Goal: Task Accomplishment & Management: Use online tool/utility

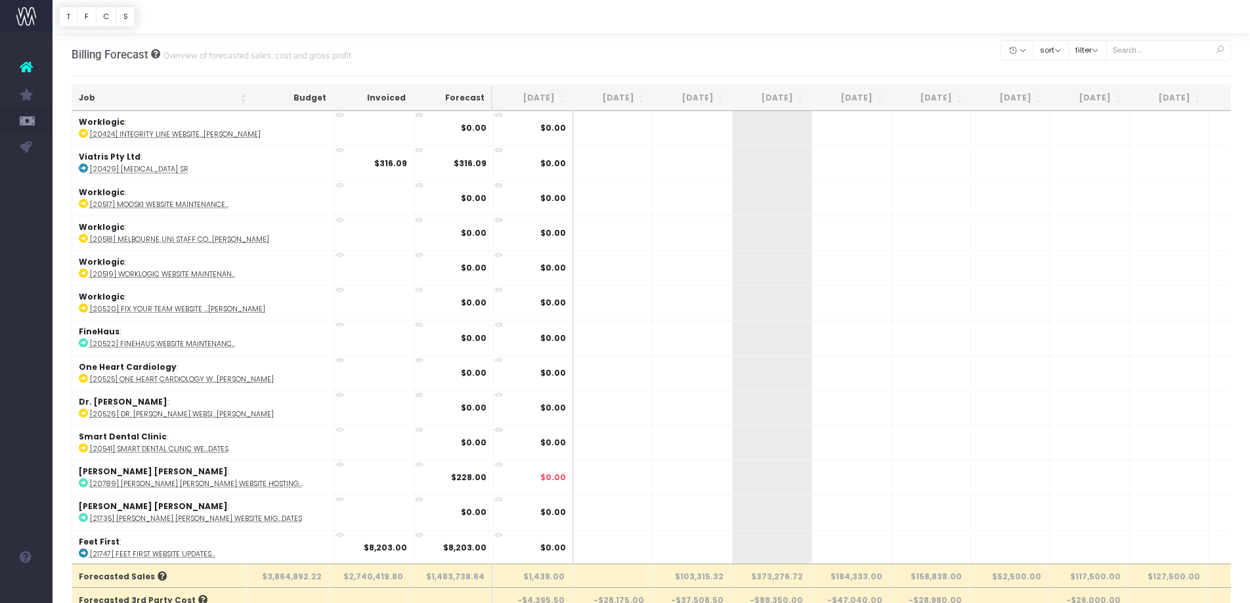
scroll to position [1, 0]
click at [1102, 42] on button "filter" at bounding box center [1087, 50] width 38 height 20
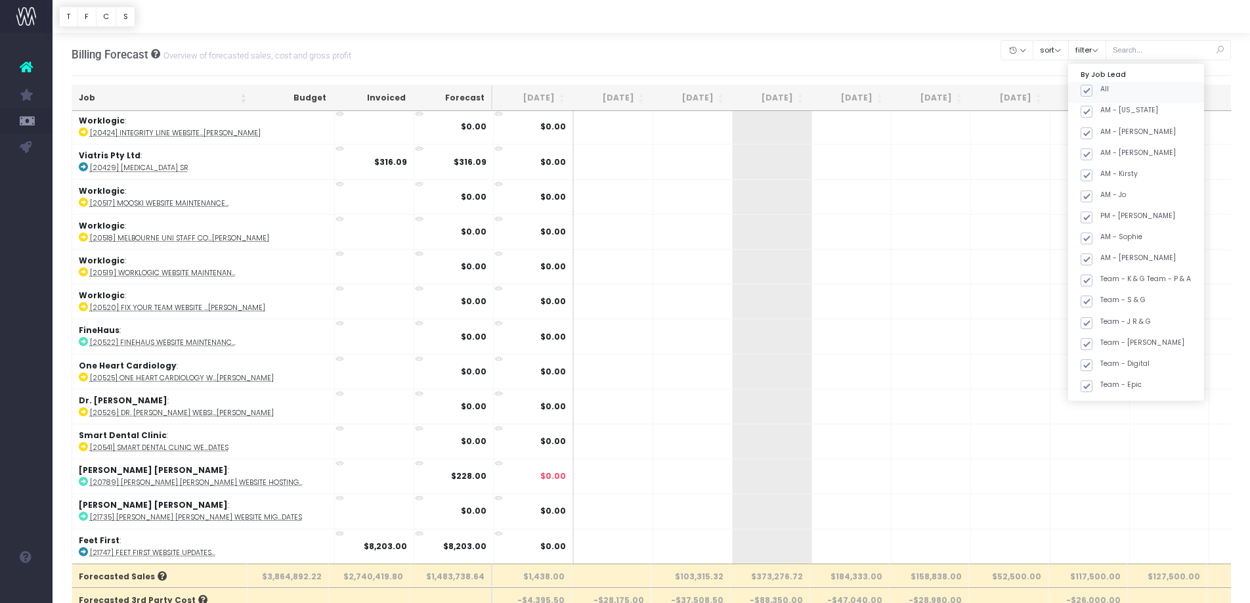
click at [1092, 90] on span at bounding box center [1087, 91] width 12 height 12
click at [1104, 90] on input "All" at bounding box center [1104, 88] width 9 height 9
checkbox input "false"
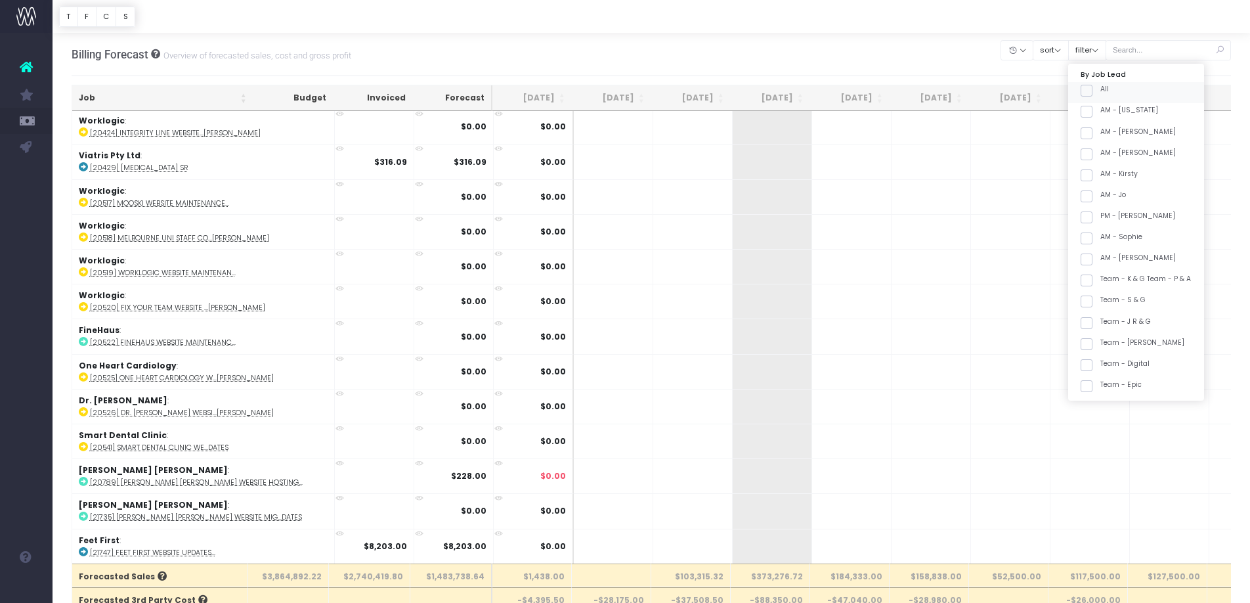
checkbox input "false"
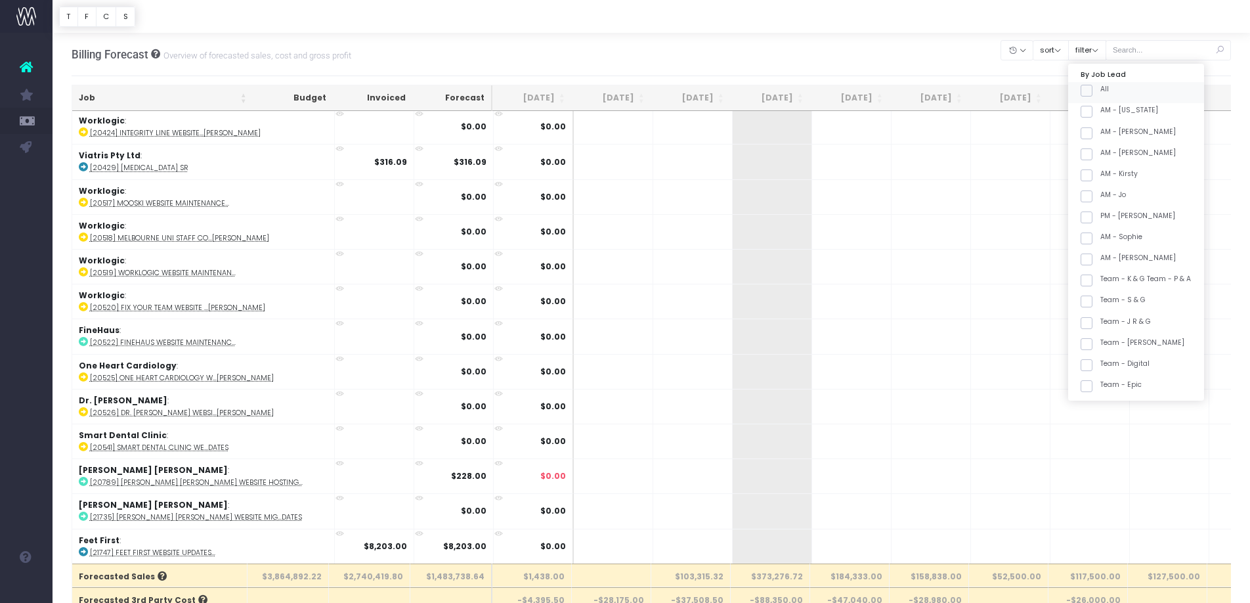
checkbox input "false"
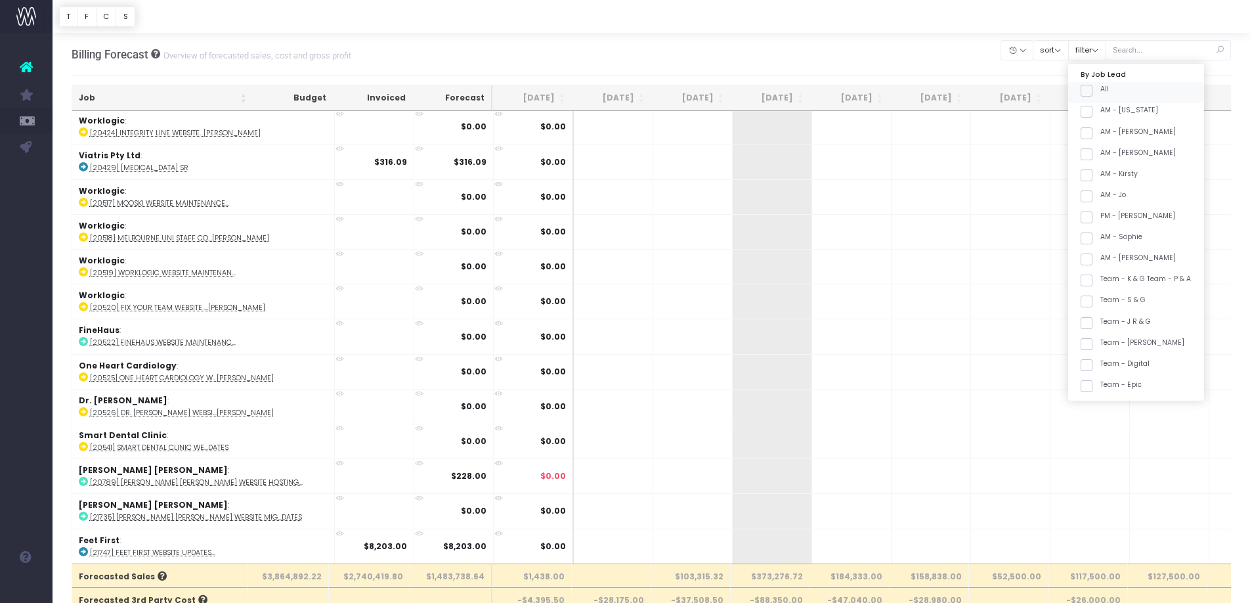
checkbox input "false"
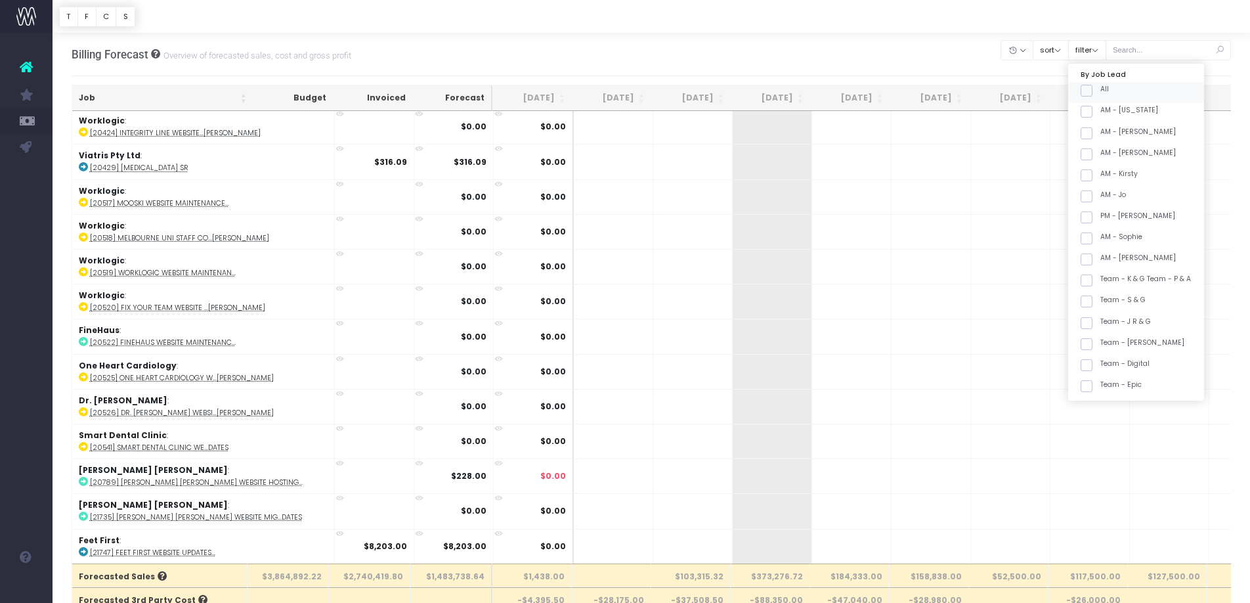
checkbox input "false"
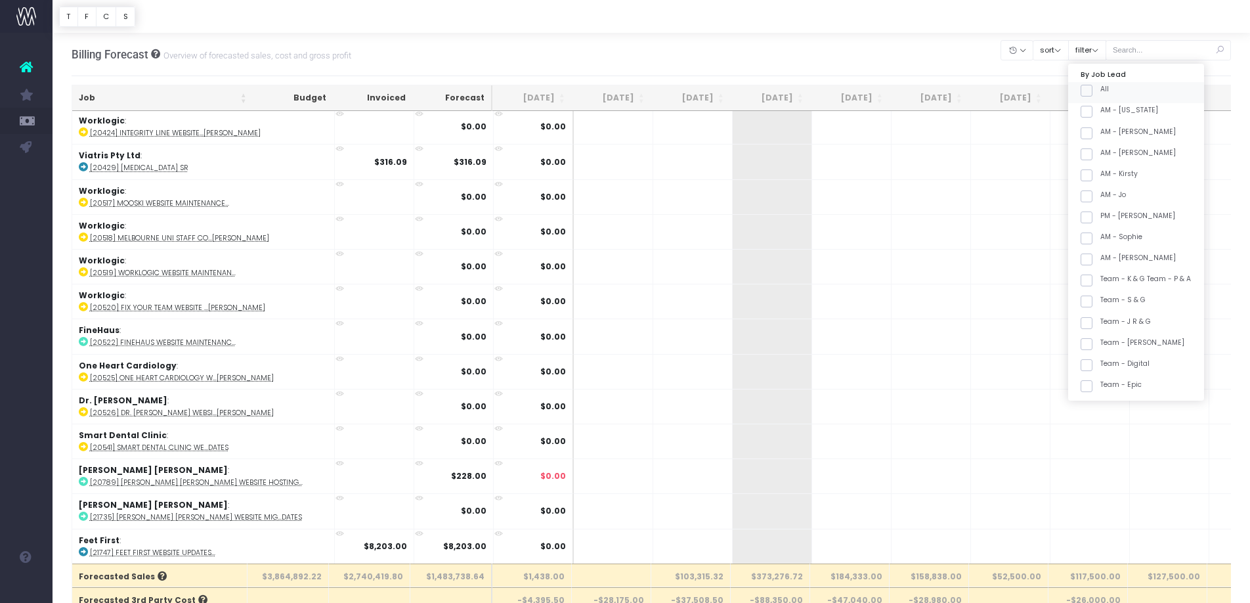
checkbox input "false"
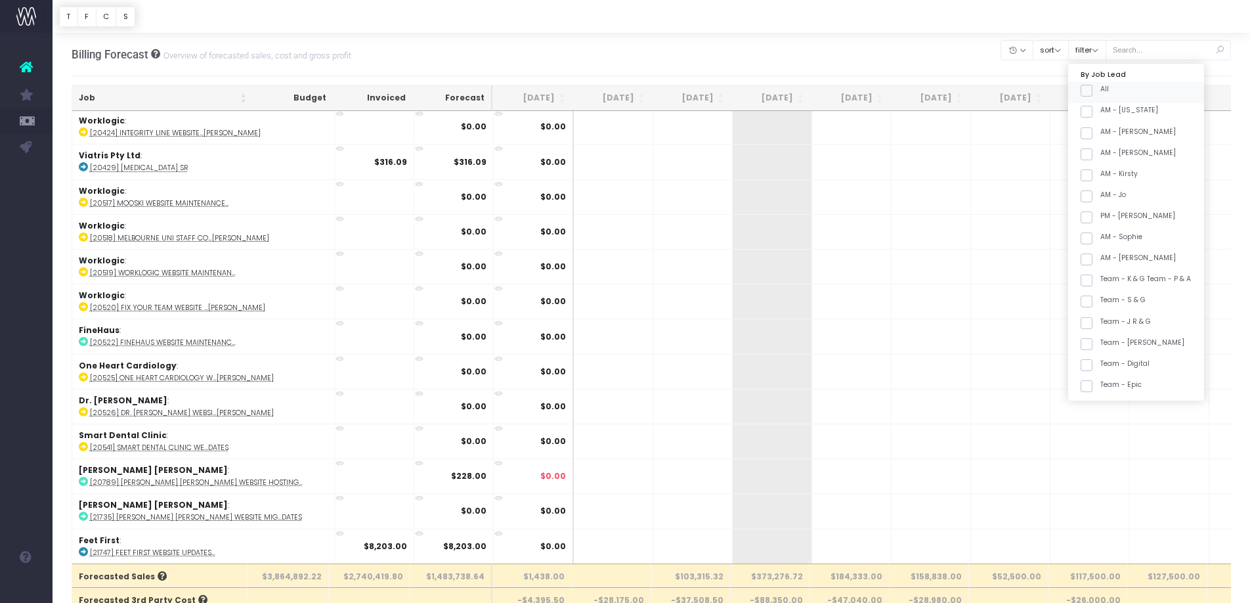
checkbox input "false"
click at [1138, 364] on label "Team - [PERSON_NAME]" at bounding box center [1133, 368] width 104 height 11
click at [1109, 364] on input "Team - [PERSON_NAME]" at bounding box center [1104, 367] width 9 height 9
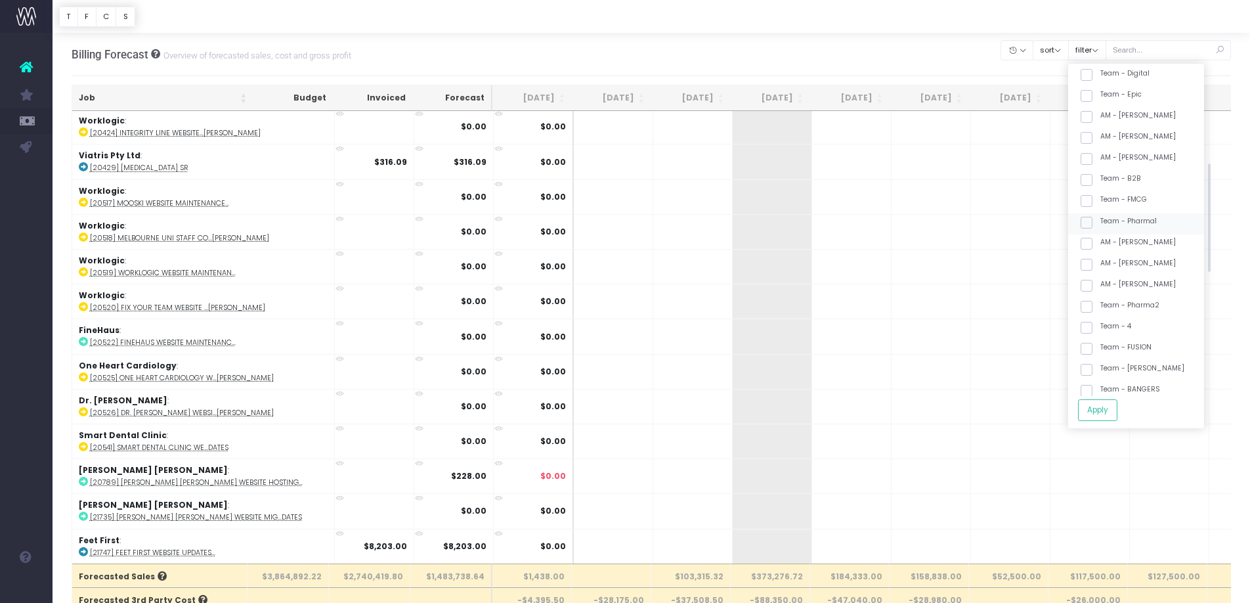
checkbox input "true"
click at [1117, 414] on button "Apply" at bounding box center [1097, 410] width 39 height 22
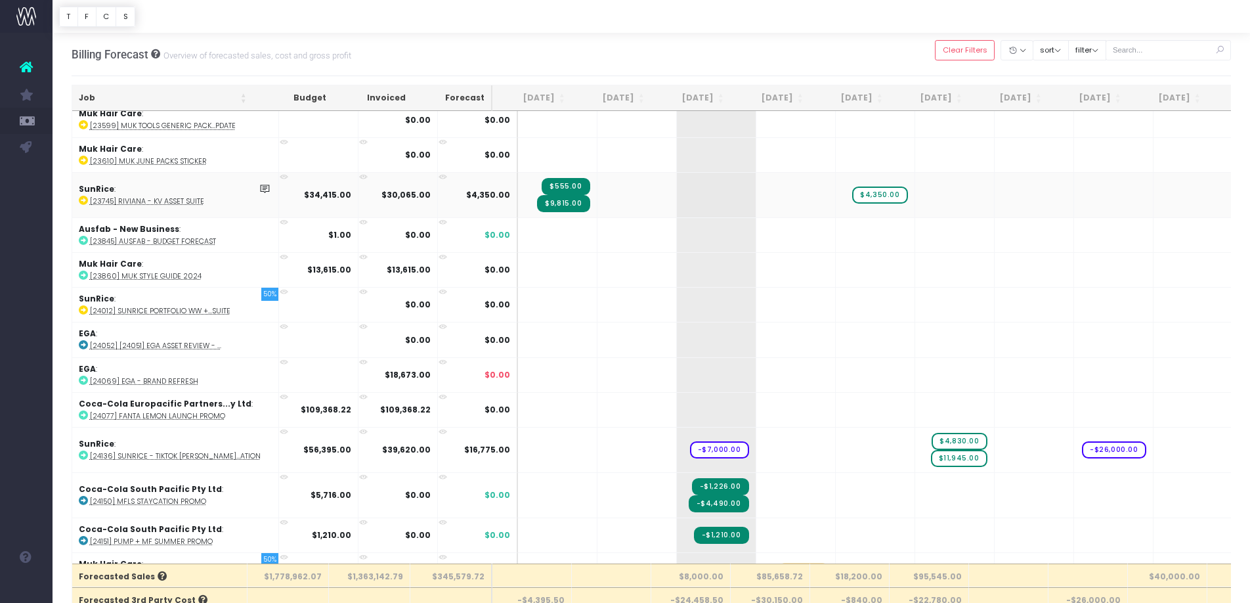
scroll to position [0, 1]
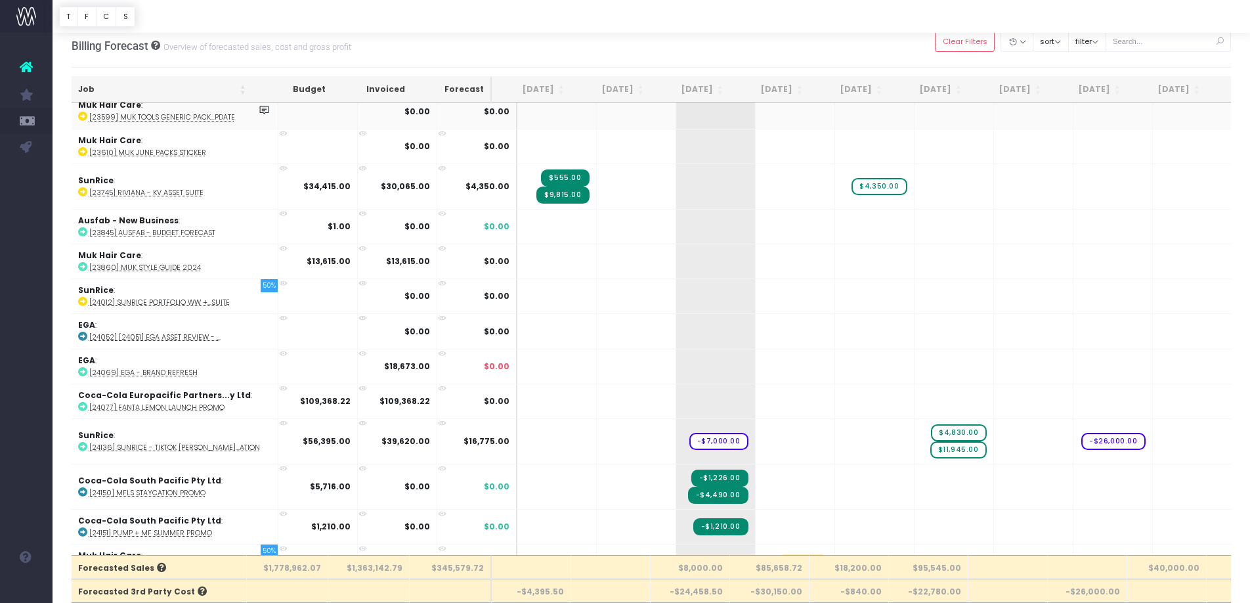
click at [168, 108] on td "Muk Hair Care : [23599] muk Tools Generic Pack...pdate" at bounding box center [175, 110] width 207 height 35
click at [161, 97] on th "Job" at bounding box center [162, 88] width 181 height 26
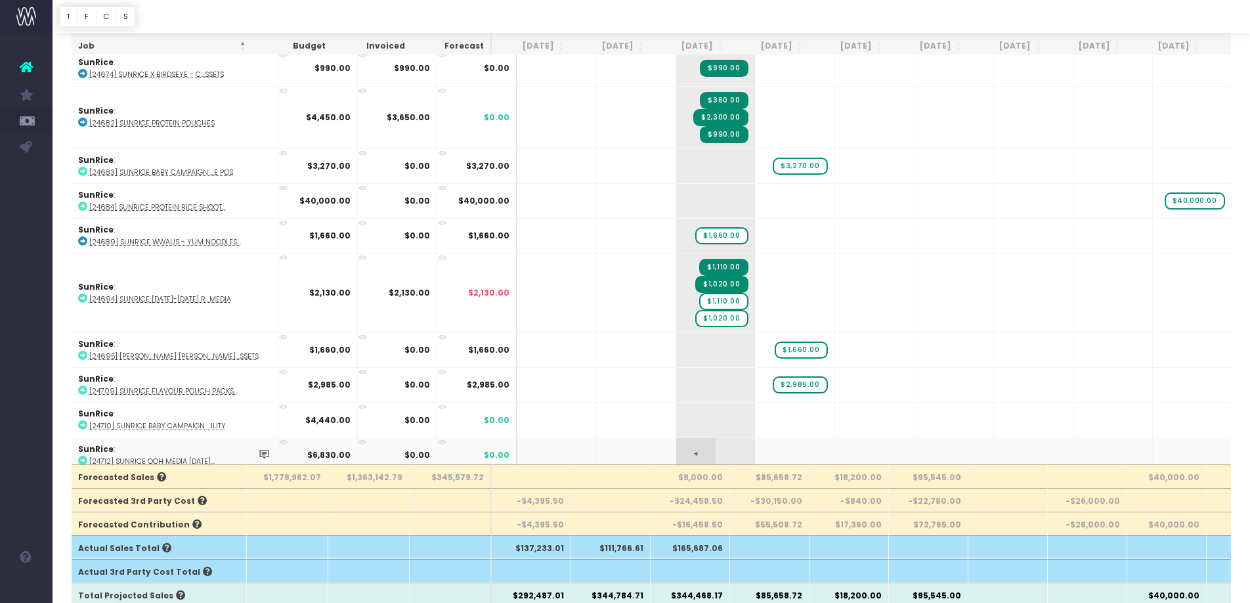
scroll to position [100, 0]
click at [756, 445] on span "+" at bounding box center [775, 454] width 39 height 34
click at [259, 412] on icon at bounding box center [264, 417] width 11 height 11
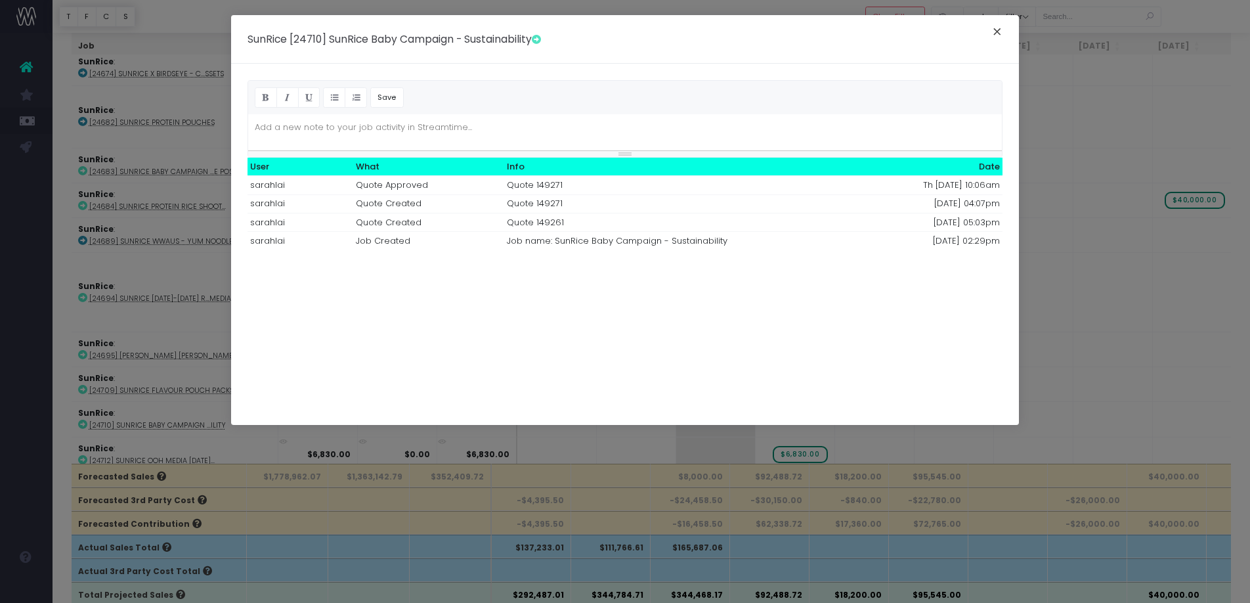
click at [999, 30] on button "×" at bounding box center [997, 33] width 28 height 21
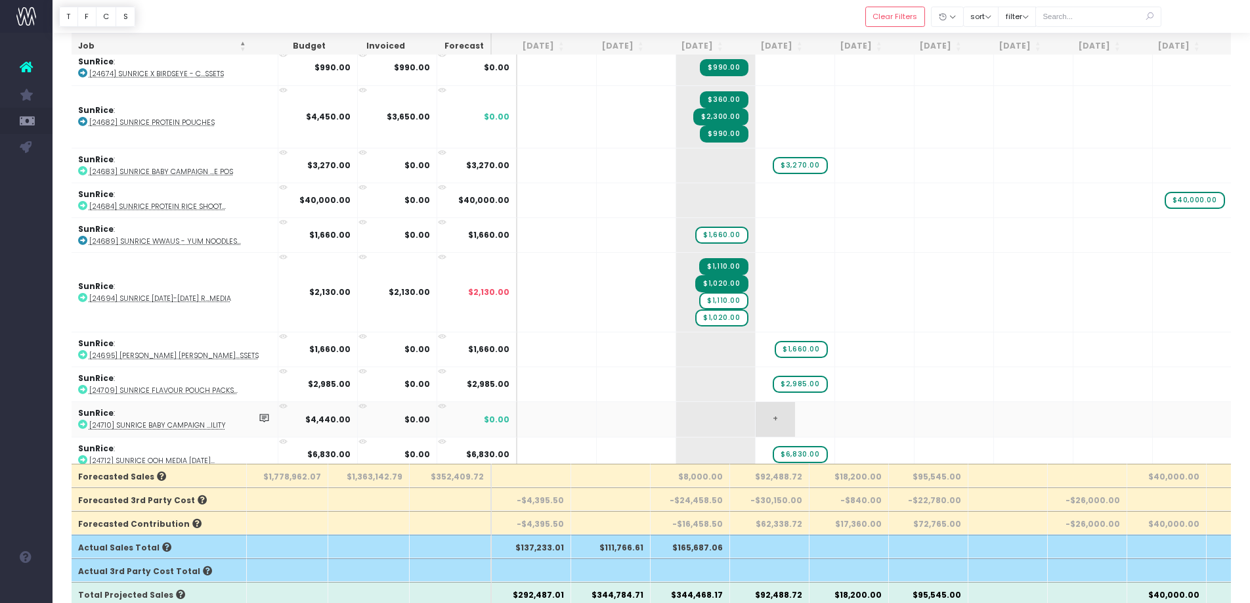
click at [756, 408] on span "+" at bounding box center [775, 419] width 39 height 34
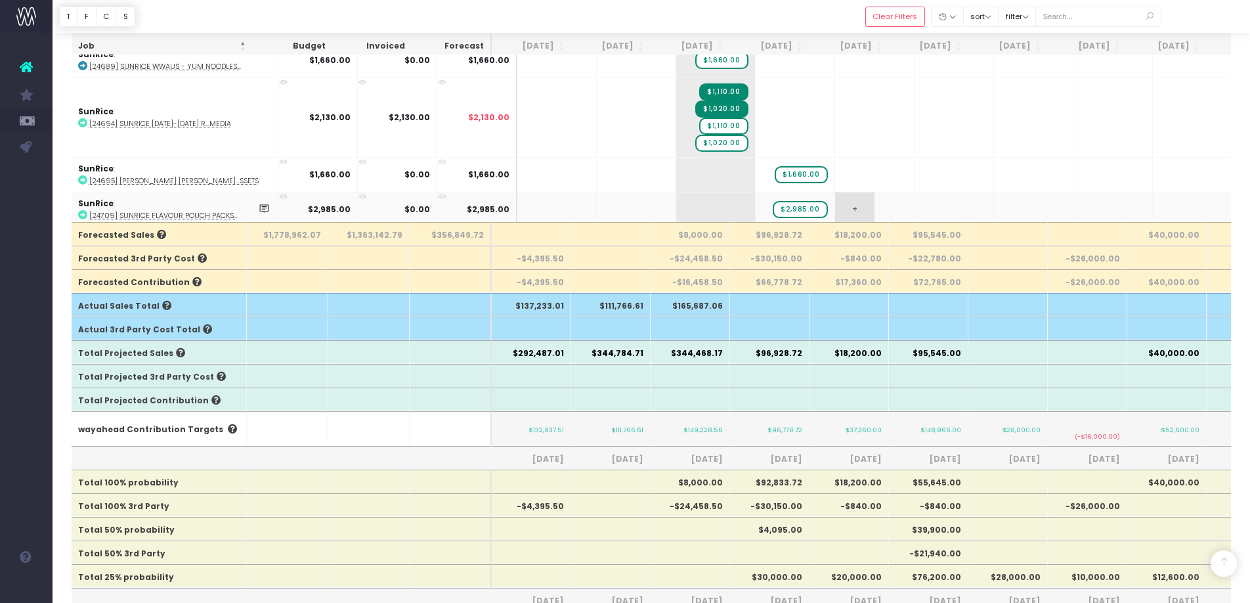
scroll to position [3093, 1]
